Goal: Transaction & Acquisition: Purchase product/service

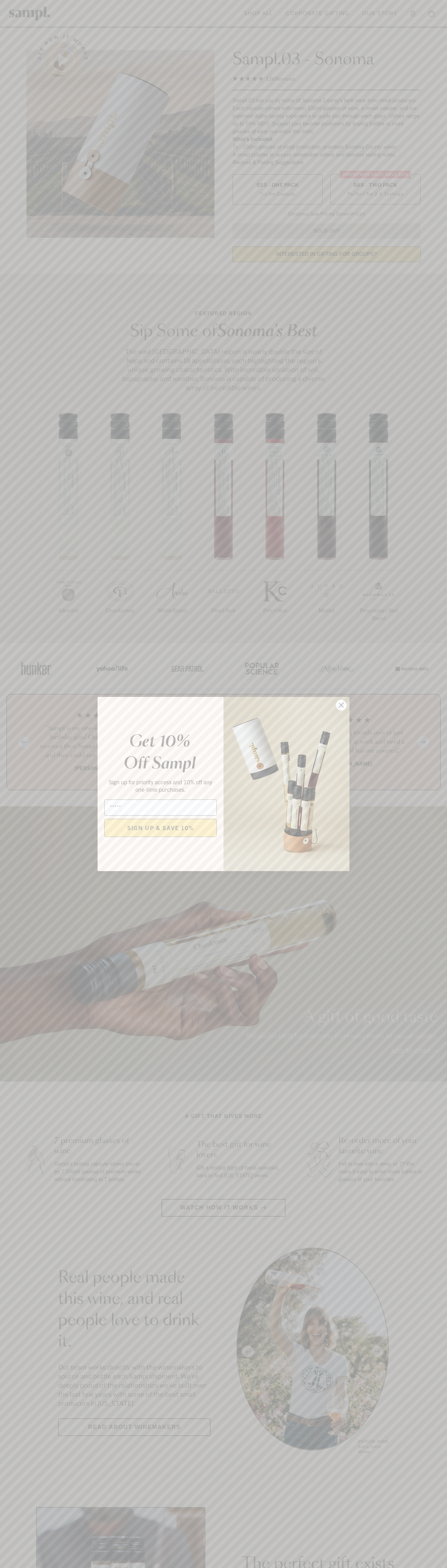
click at [341, 705] on icon "Close dialog" at bounding box center [341, 705] width 4 height 4
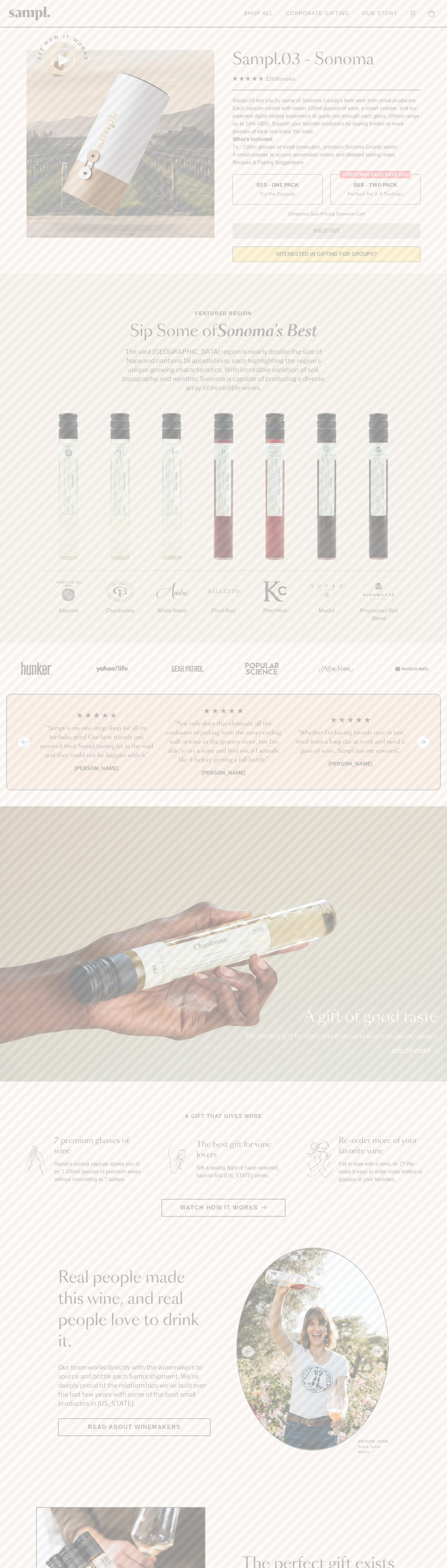
click at [375, 186] on span "$88 - Two Pack" at bounding box center [375, 185] width 44 height 7
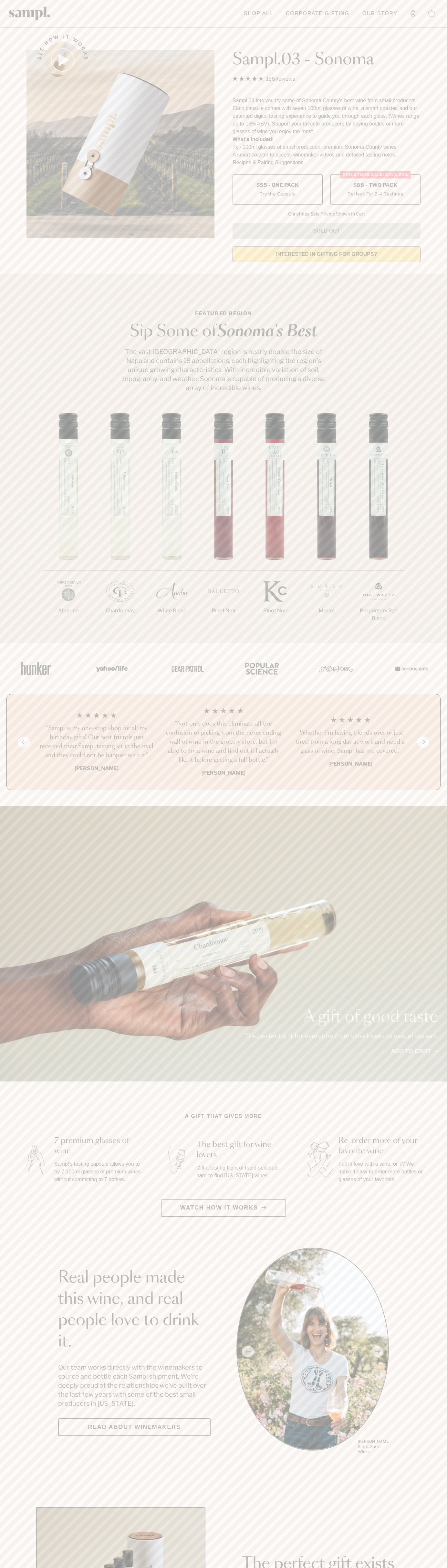
click at [96, 743] on h3 "“Sampl is my one-stop shop for all my birthday gifts! Our best friends just rec…" at bounding box center [96, 741] width 116 height 36
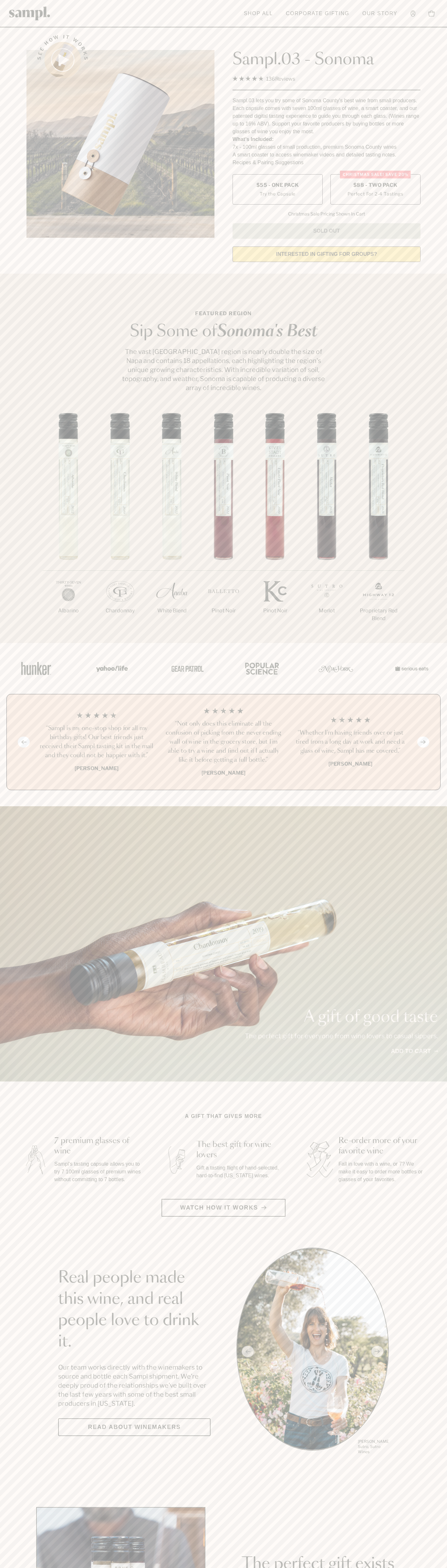
click at [182, 6] on header "Toggle navigation menu Shop All Corporate Gifting Our Story Account Story Shop …" at bounding box center [224, 13] width 447 height 27
click at [418, 1567] on html "Skip to main content Toggle navigation menu Shop All Corporate Gifting Our Stor…" at bounding box center [224, 1513] width 447 height 3026
click at [18, 606] on div "1/7 Albarino 2/7 Chardonnay 3/7" at bounding box center [224, 528] width 447 height 230
click at [375, 190] on label "Christmas SALE! Save 20% $88 - Two Pack Perfect For 2-4 Tastings" at bounding box center [375, 189] width 90 height 30
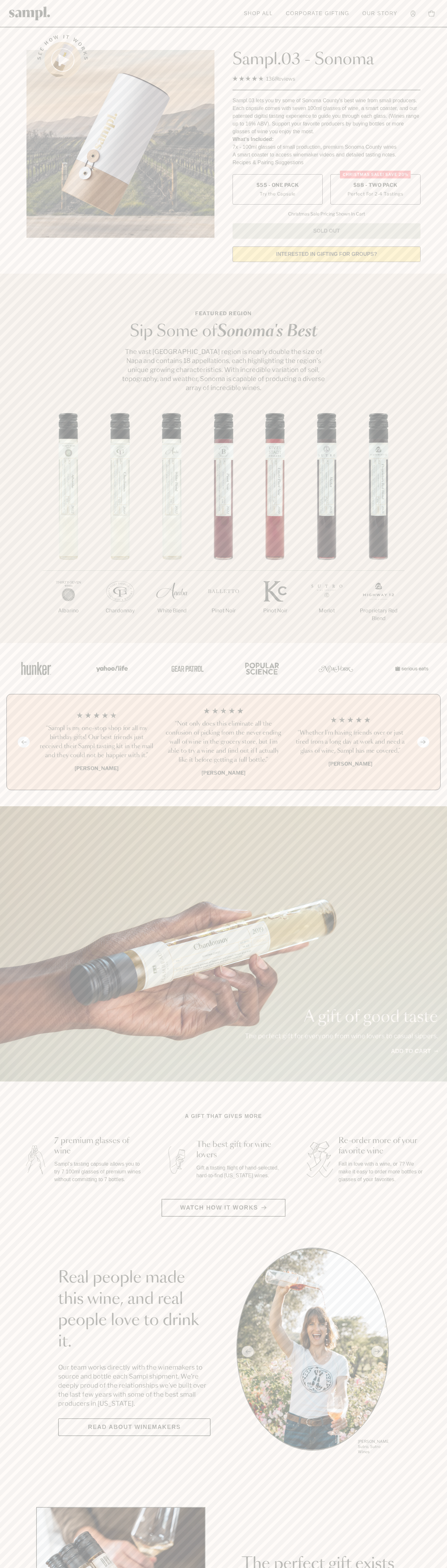
click at [96, 743] on h3 "“Sampl is my one-stop shop for all my birthday gifts! Our best friends just rec…" at bounding box center [96, 741] width 116 height 36
